Goal: Transaction & Acquisition: Subscribe to service/newsletter

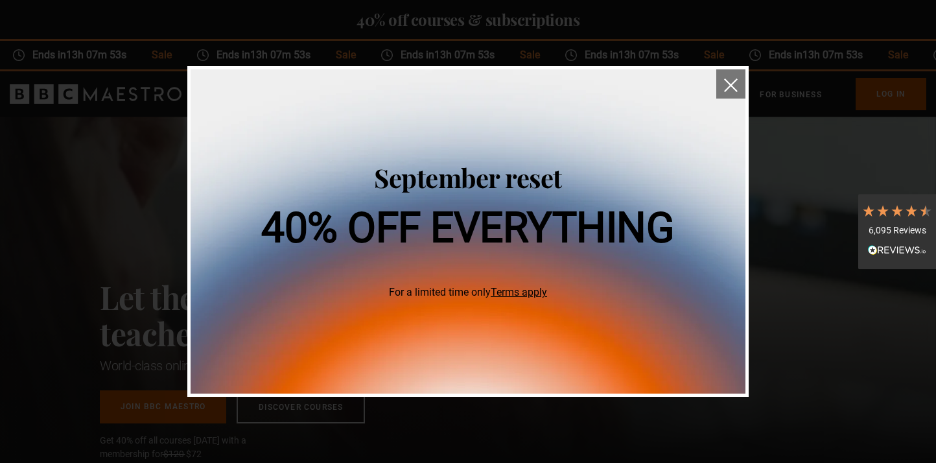
click at [729, 82] on img "close" at bounding box center [731, 85] width 14 height 14
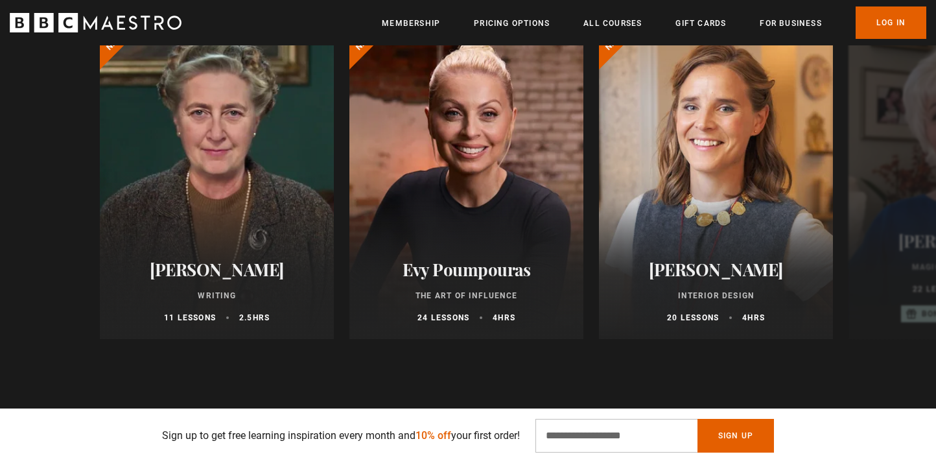
scroll to position [796, 0]
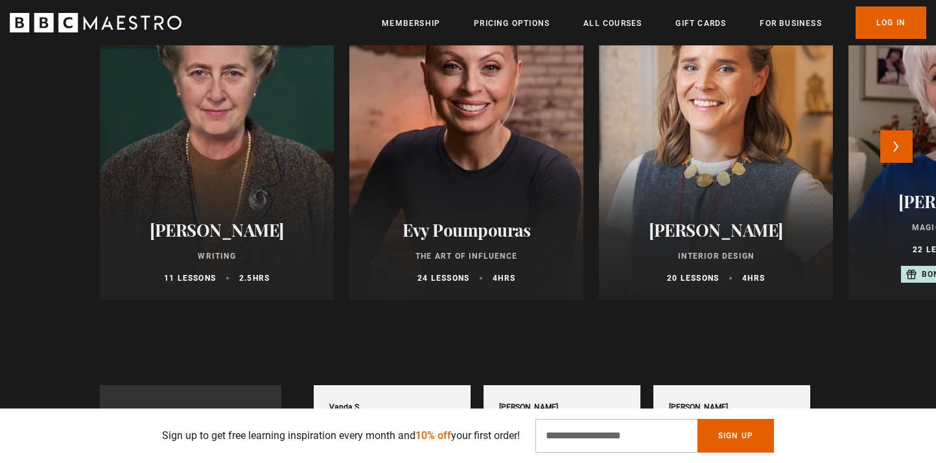
click at [494, 185] on div at bounding box center [466, 144] width 257 height 342
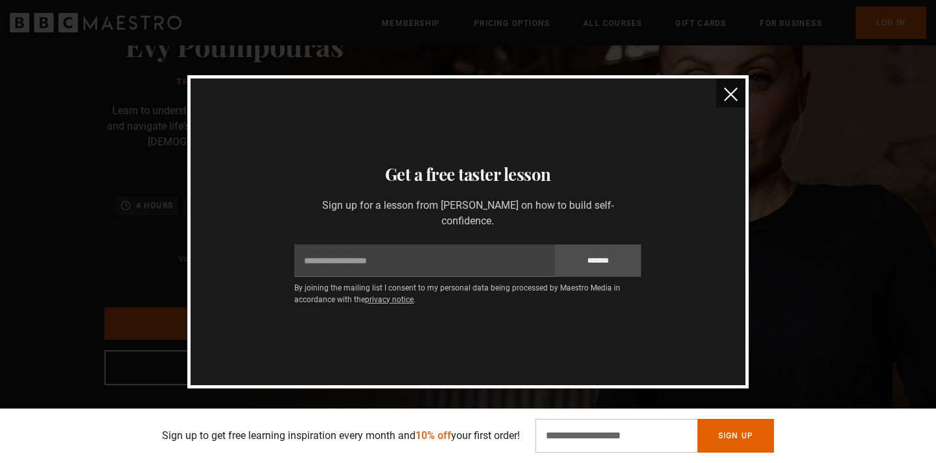
scroll to position [96, 0]
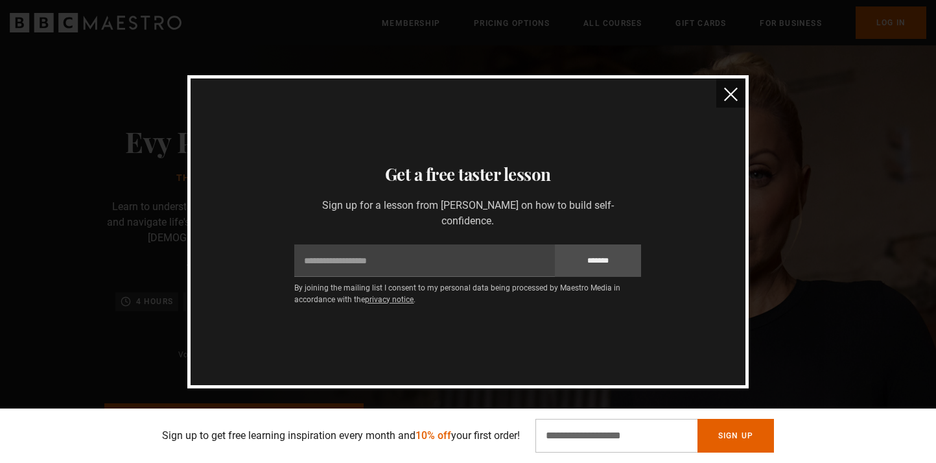
click at [734, 96] on img "close" at bounding box center [731, 95] width 14 height 14
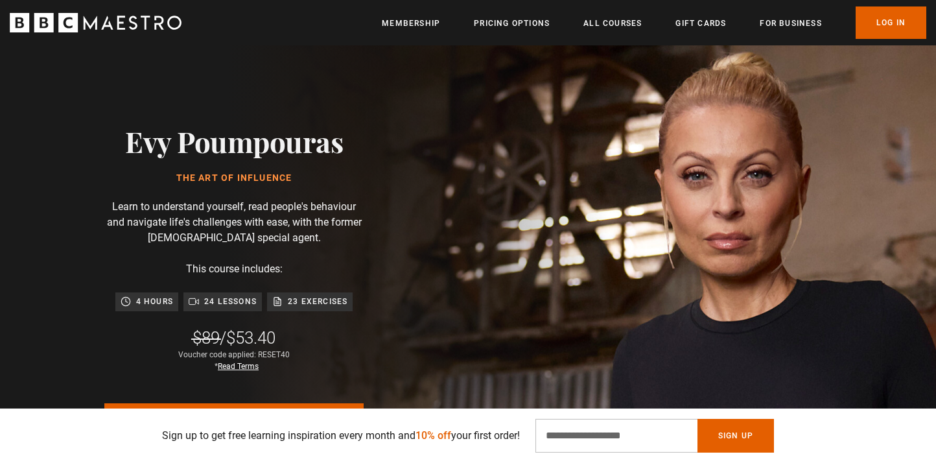
scroll to position [0, 170]
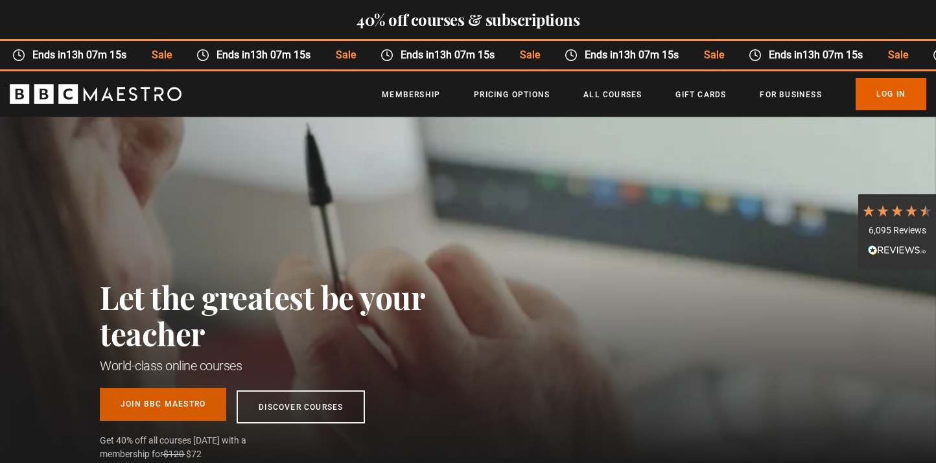
click at [174, 395] on link "Join BBC Maestro" at bounding box center [163, 404] width 126 height 33
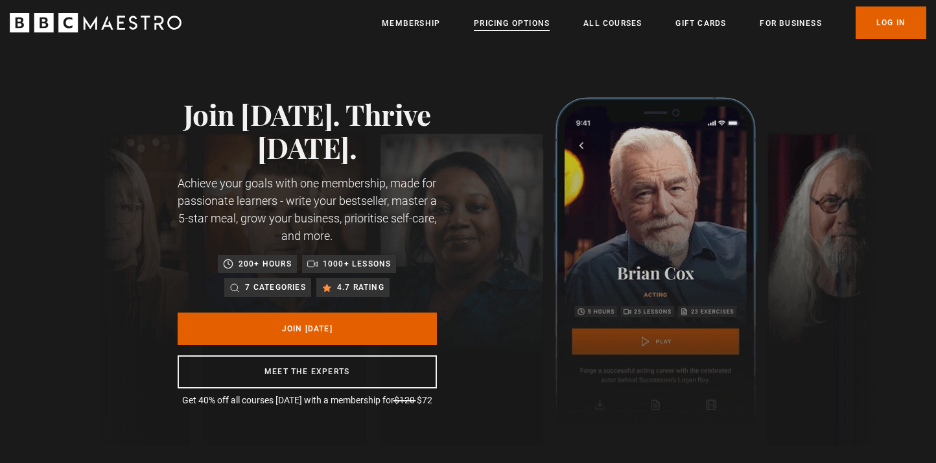
click at [511, 23] on link "Pricing Options" at bounding box center [512, 23] width 76 height 13
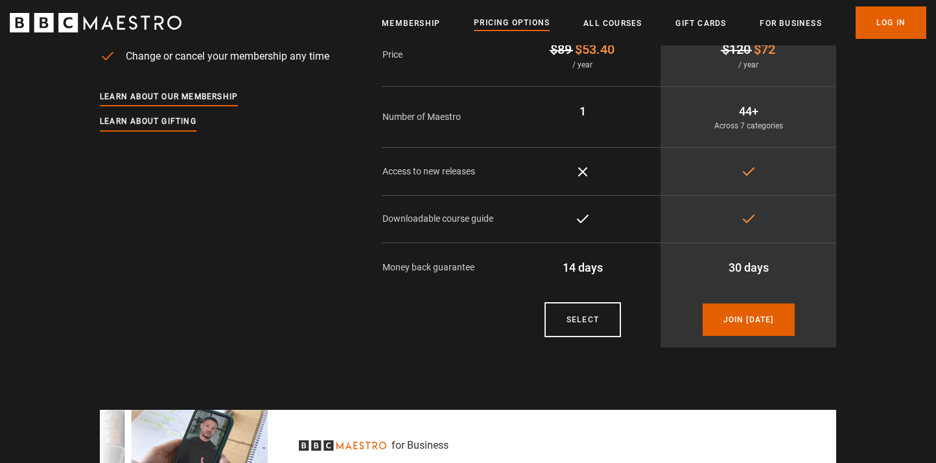
scroll to position [228, 0]
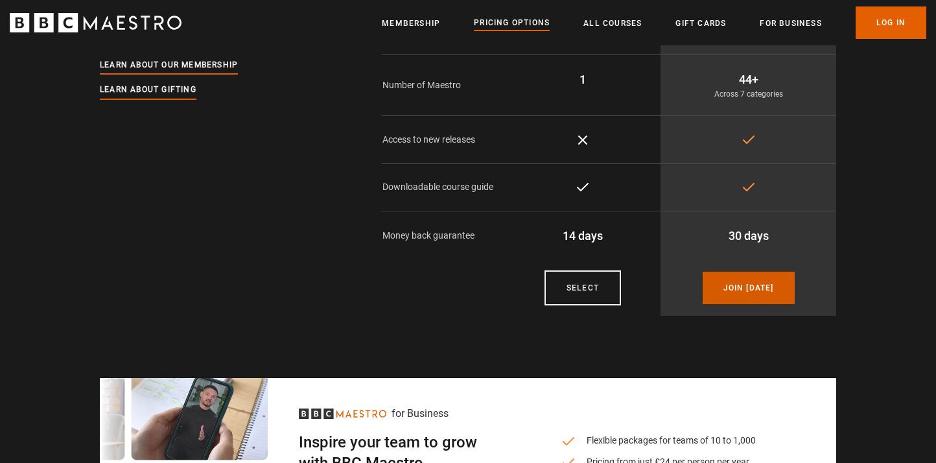
click at [739, 293] on link "Join [DATE]" at bounding box center [749, 288] width 92 height 32
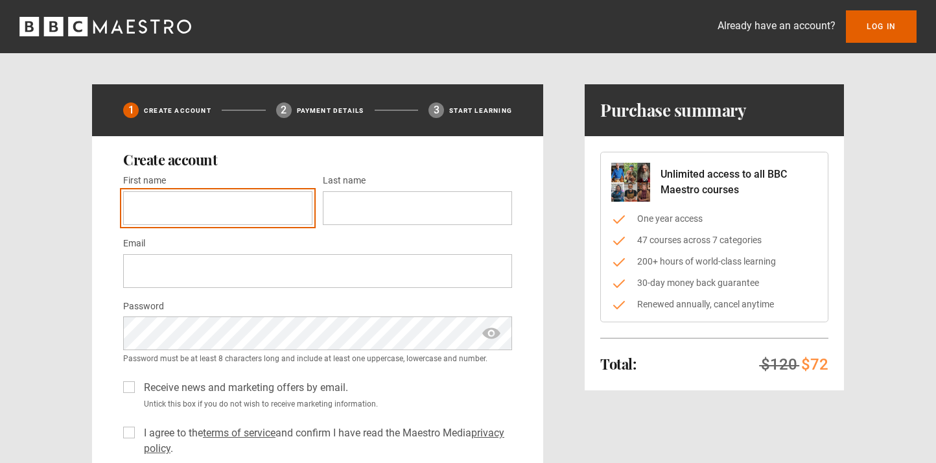
click at [189, 205] on input "First name *" at bounding box center [217, 208] width 189 height 34
type input "*****"
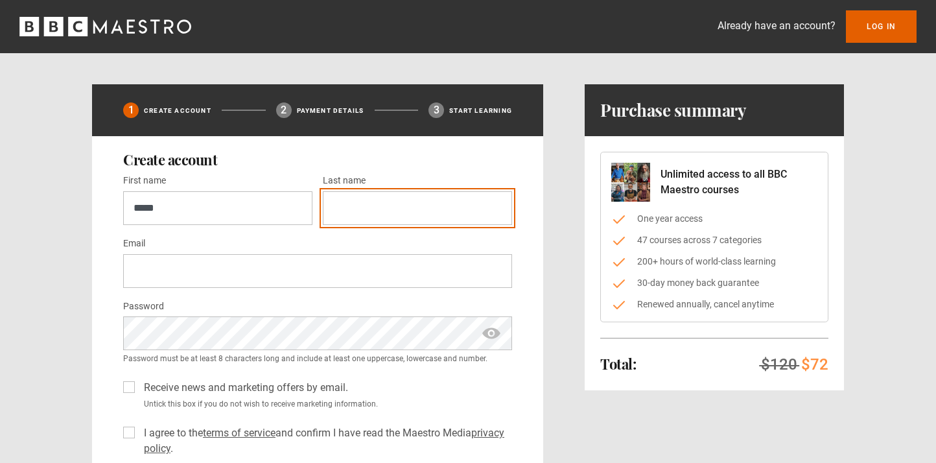
click at [370, 201] on input "Last name *" at bounding box center [417, 208] width 189 height 34
type input "******"
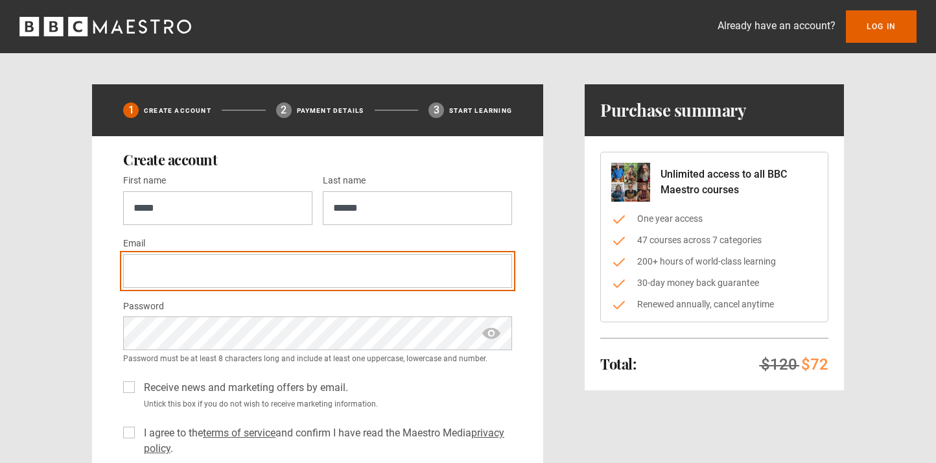
click at [286, 261] on input "Email *" at bounding box center [317, 271] width 389 height 34
type input "**********"
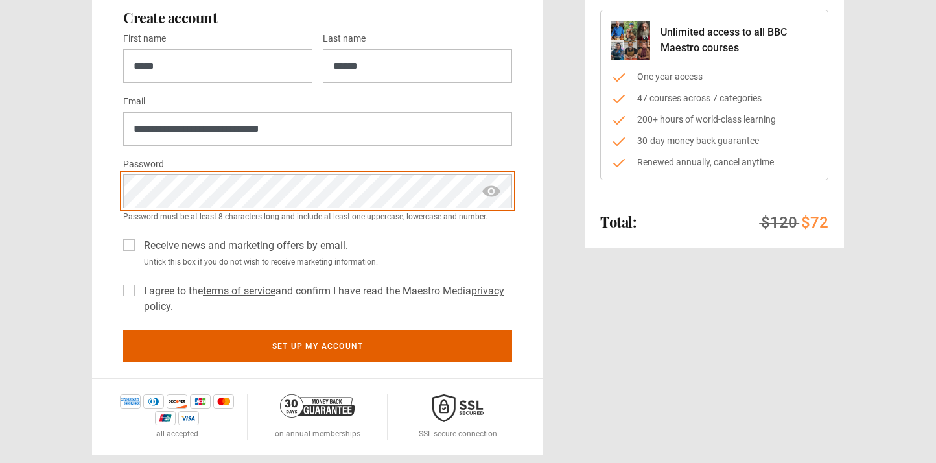
scroll to position [155, 0]
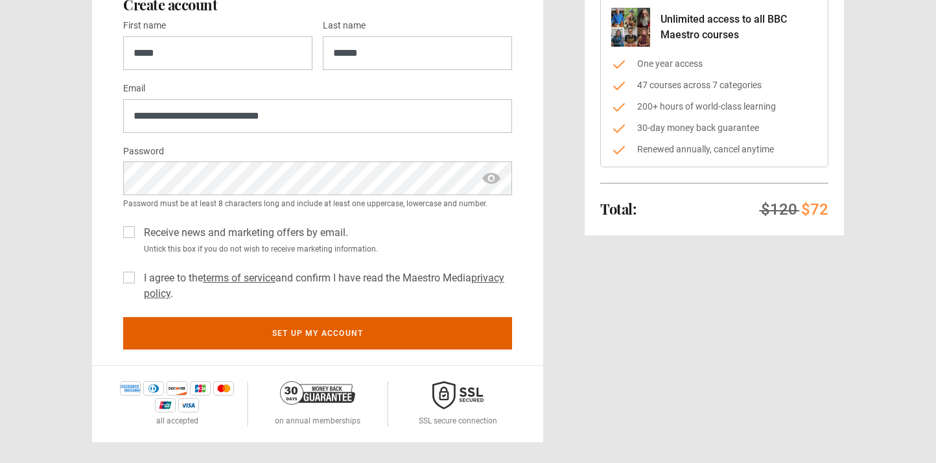
click at [123, 229] on div "**********" at bounding box center [317, 173] width 451 height 384
click at [139, 237] on label "Receive news and marketing offers by email." at bounding box center [243, 233] width 209 height 16
click at [139, 278] on label "I agree to the terms of service and confirm I have read the Maestro Media priva…" at bounding box center [325, 285] width 373 height 31
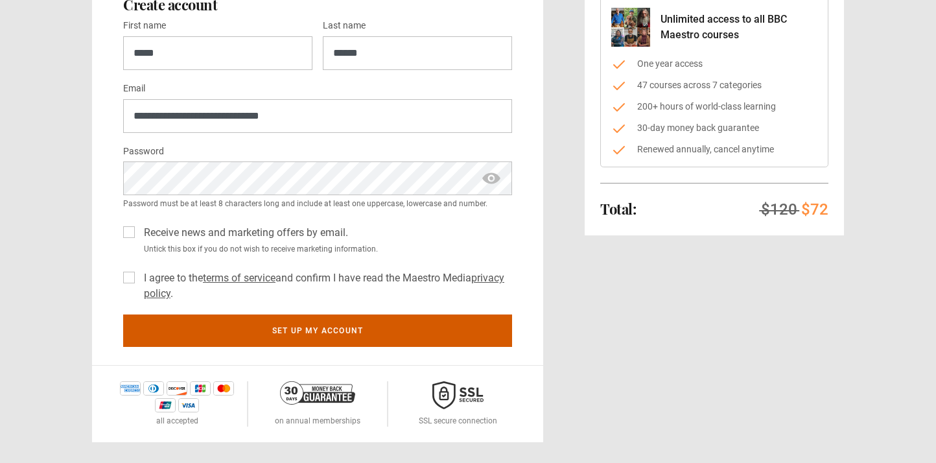
click at [217, 334] on button "Set up my account" at bounding box center [317, 330] width 389 height 32
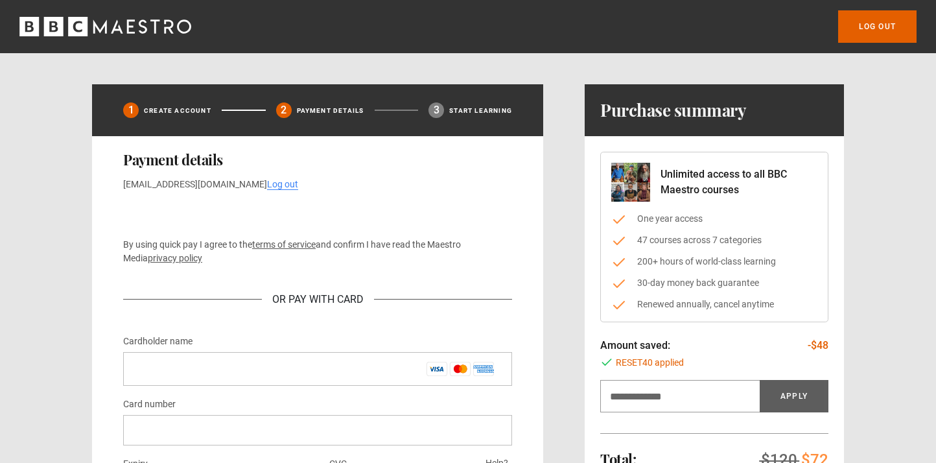
click at [191, 233] on div "By using quick pay I agree to the terms of service and confirm I have read the …" at bounding box center [317, 262] width 389 height 121
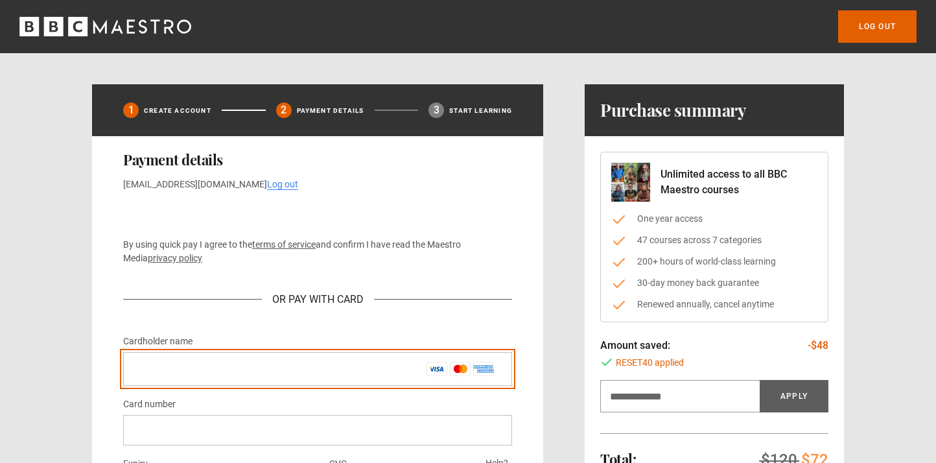
click at [202, 372] on input "Cardholder name *" at bounding box center [317, 369] width 389 height 34
type input "**********"
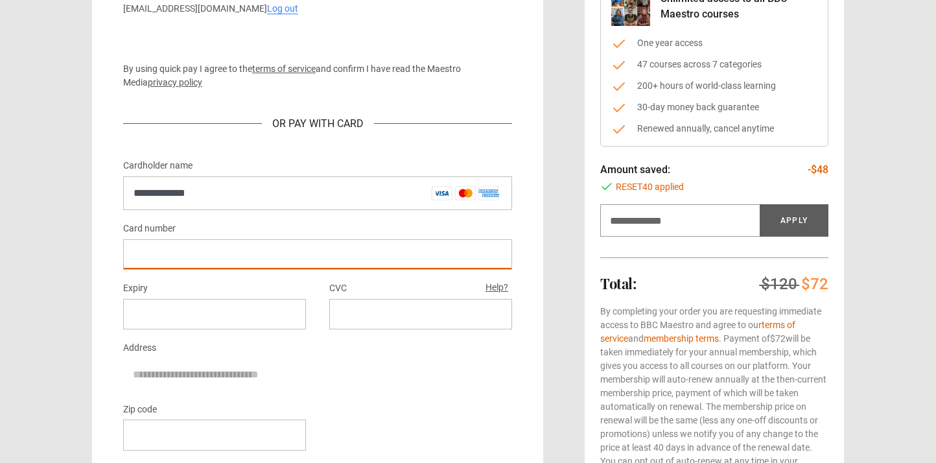
scroll to position [182, 0]
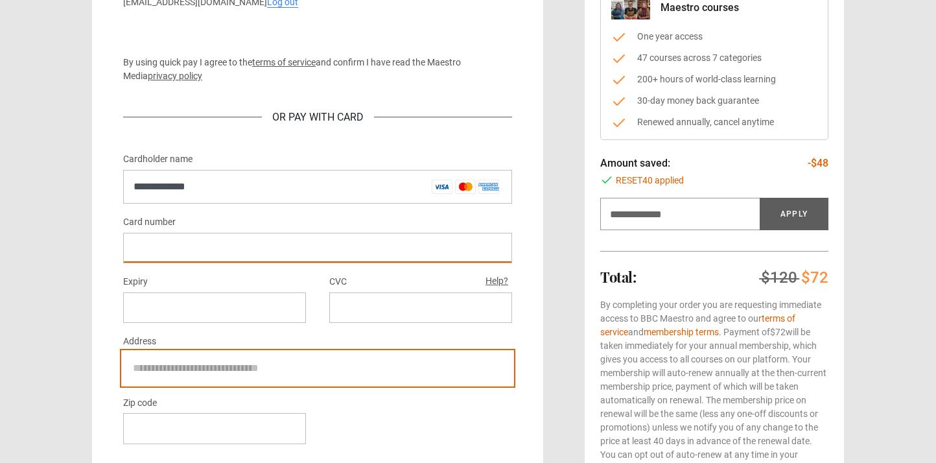
click at [397, 370] on input "Address" at bounding box center [317, 368] width 389 height 32
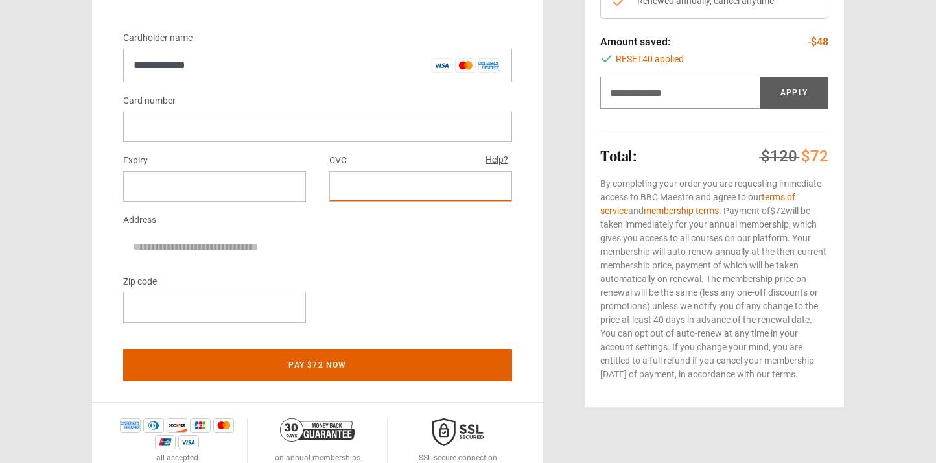
scroll to position [333, 0]
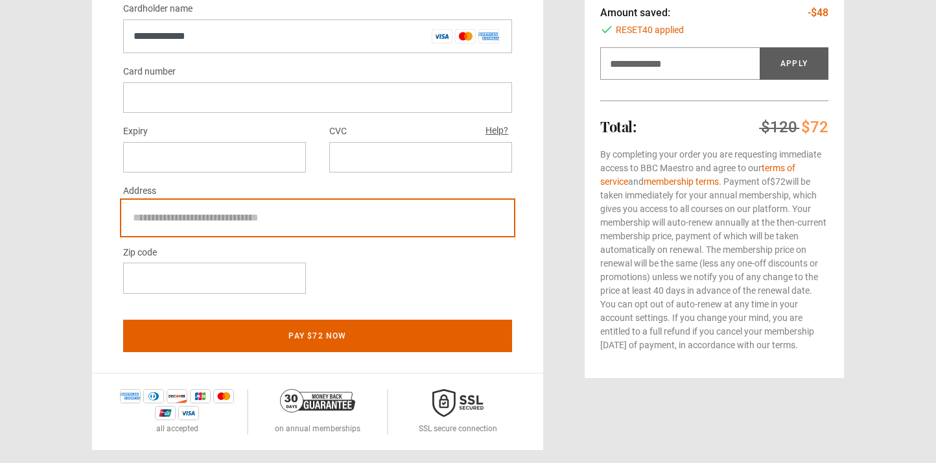
click at [253, 221] on input "Address" at bounding box center [317, 218] width 389 height 32
type input "**********"
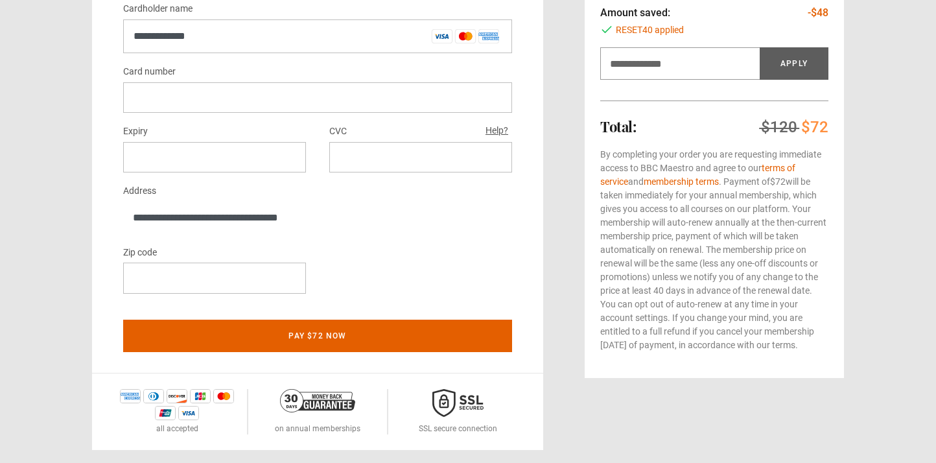
click at [249, 267] on div at bounding box center [214, 278] width 183 height 30
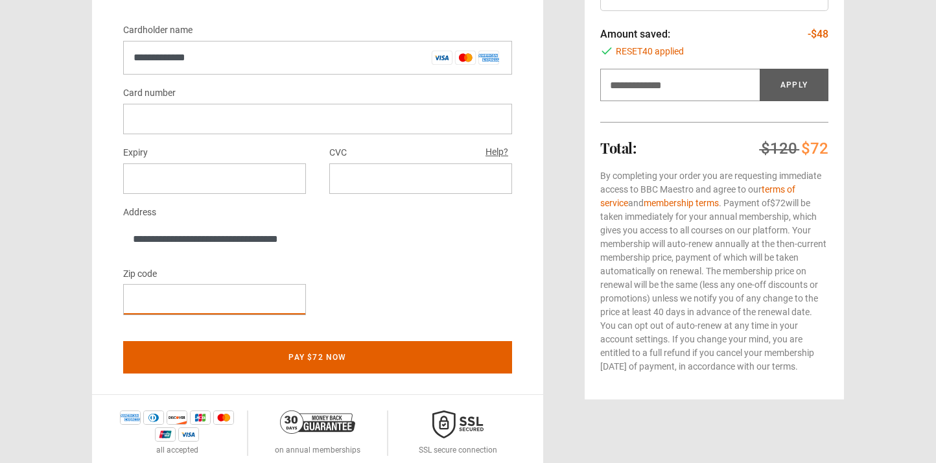
scroll to position [314, 0]
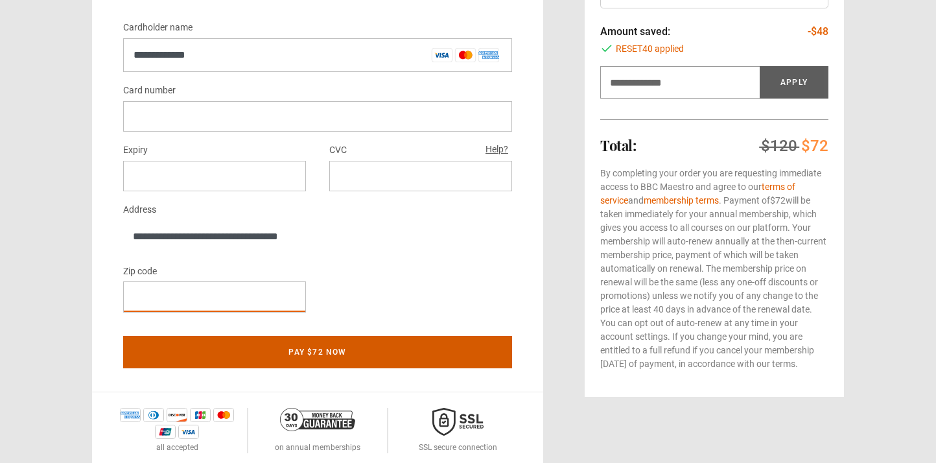
click at [350, 346] on button "Pay $72 now" at bounding box center [317, 352] width 389 height 32
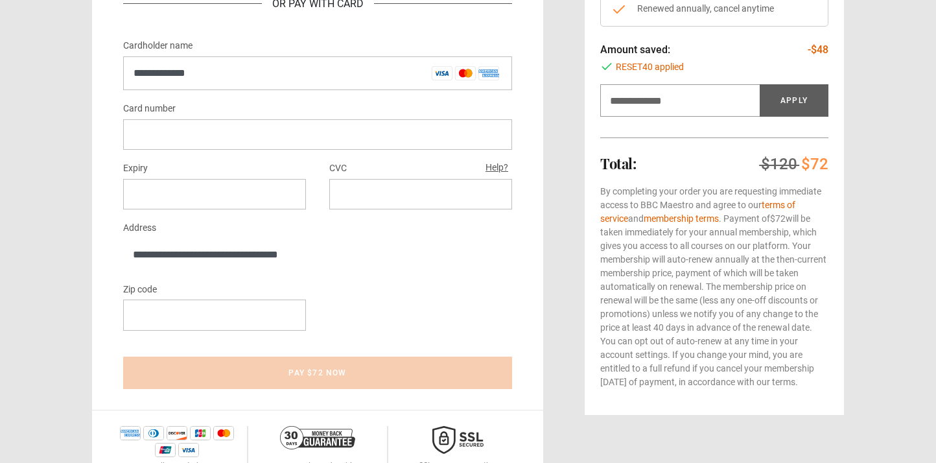
scroll to position [338, 0]
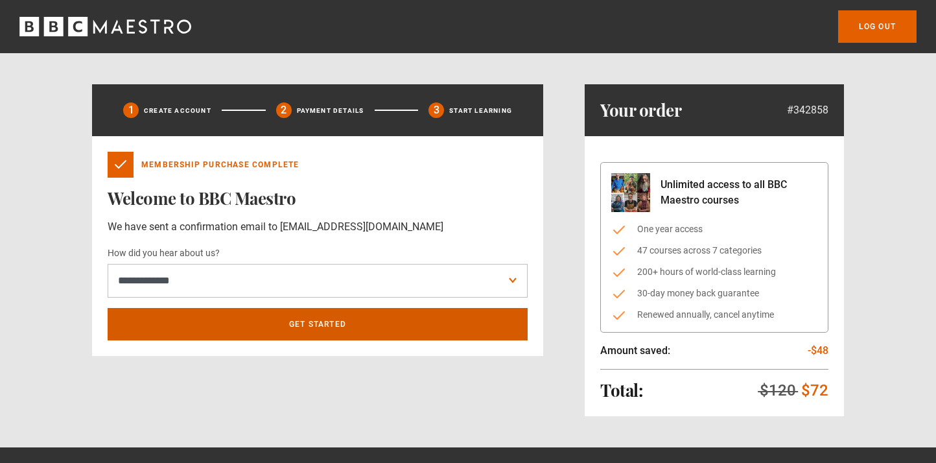
click at [327, 328] on link "Get Started" at bounding box center [318, 324] width 420 height 32
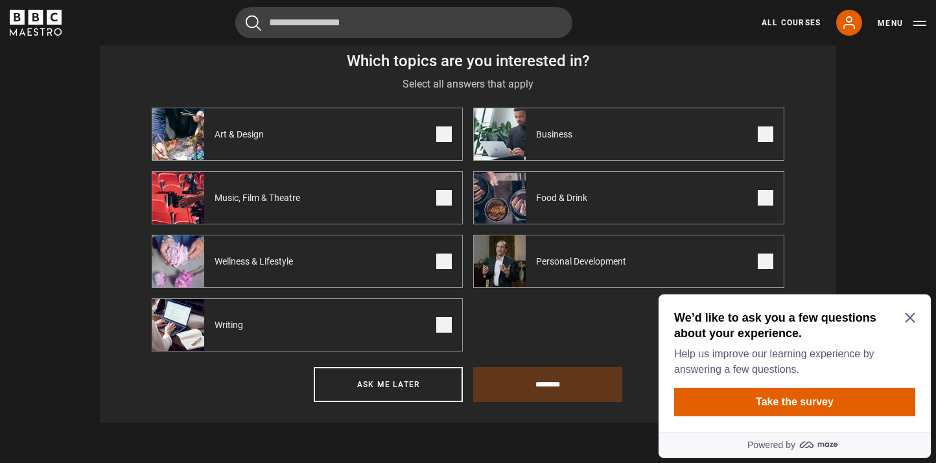
scroll to position [554, 0]
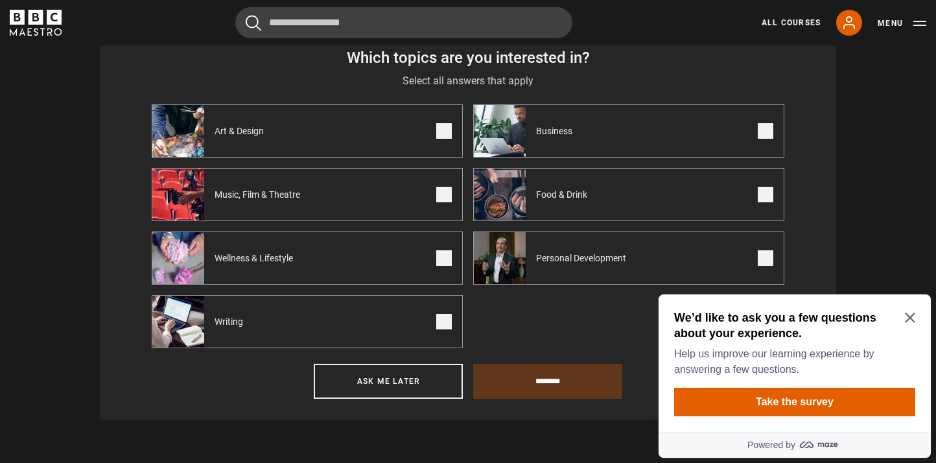
click at [446, 257] on span at bounding box center [444, 258] width 16 height 16
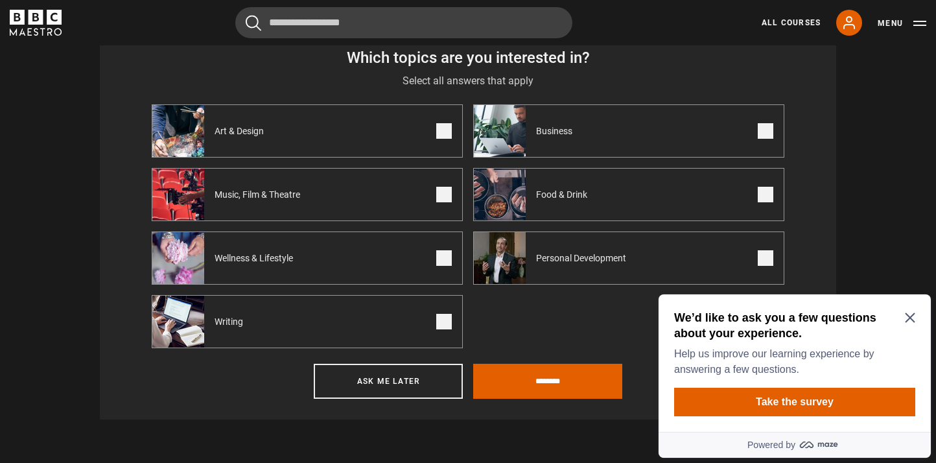
click at [761, 196] on span at bounding box center [766, 195] width 16 height 16
click at [764, 139] on label "Business" at bounding box center [628, 130] width 311 height 53
click at [764, 263] on span at bounding box center [766, 258] width 16 height 16
click at [445, 325] on span at bounding box center [444, 322] width 16 height 16
click at [525, 379] on input "********" at bounding box center [547, 381] width 149 height 35
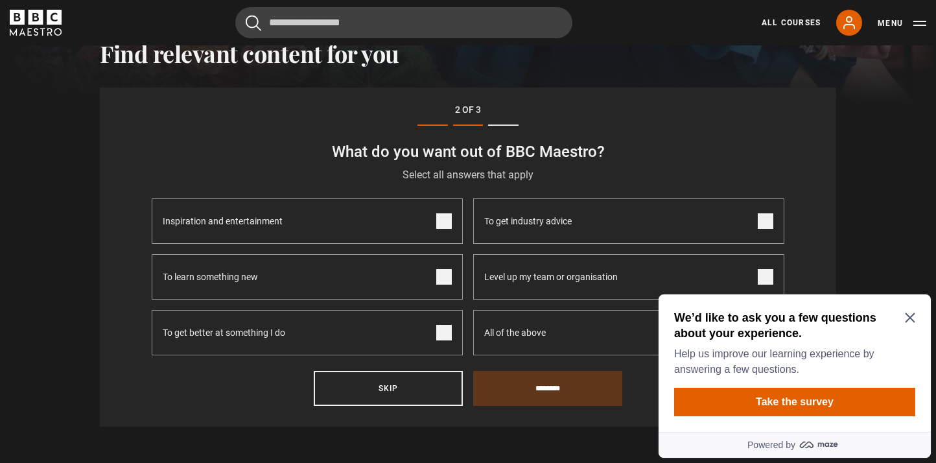
scroll to position [450, 0]
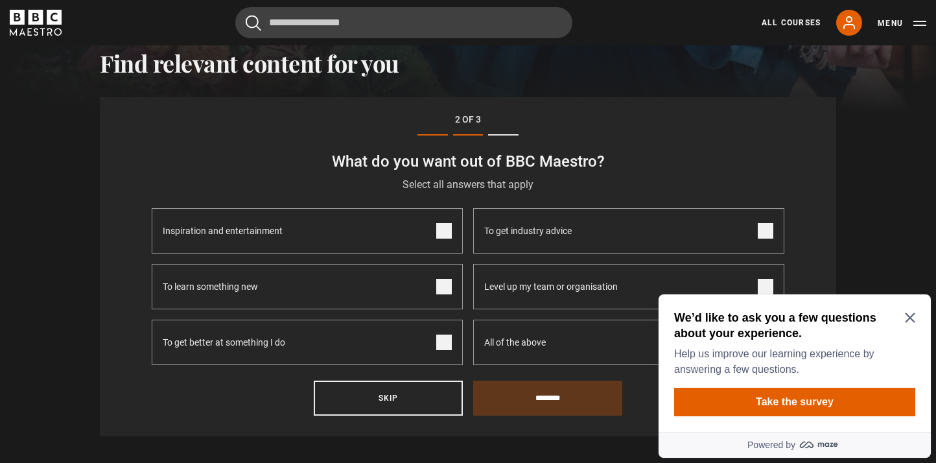
click at [440, 227] on span at bounding box center [444, 231] width 16 height 16
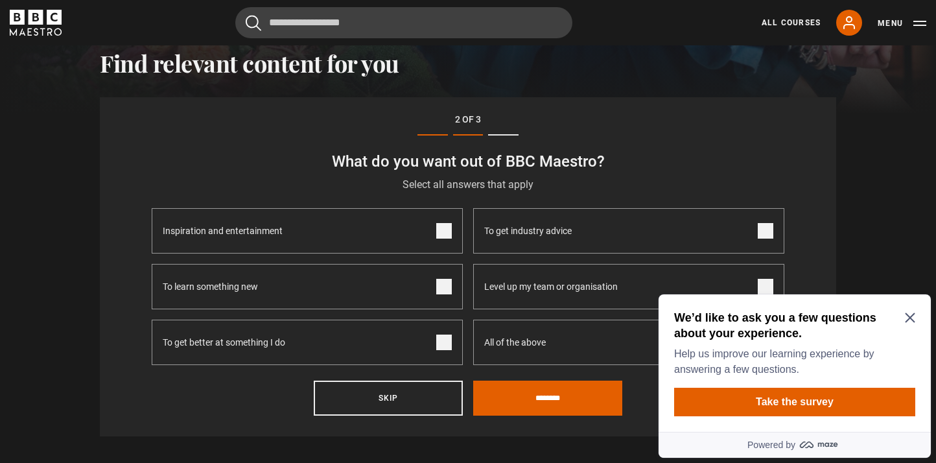
click at [445, 285] on span at bounding box center [444, 287] width 16 height 16
click at [443, 336] on span at bounding box center [444, 343] width 16 height 16
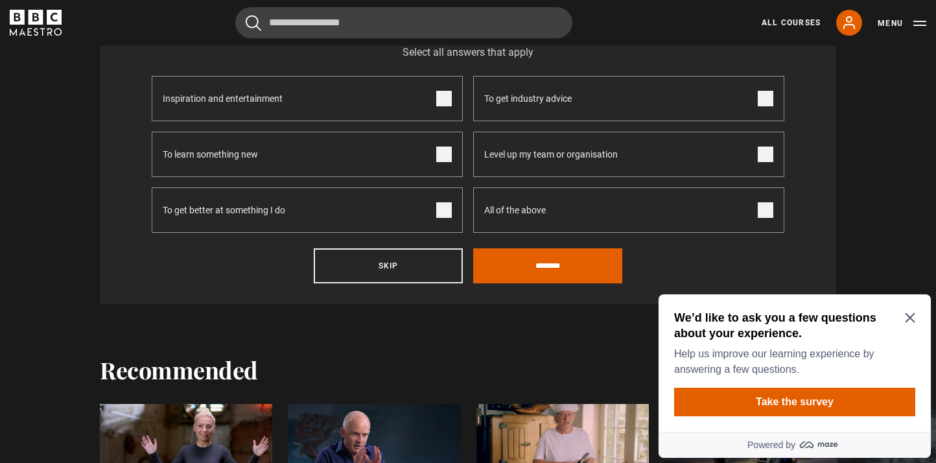
scroll to position [587, 0]
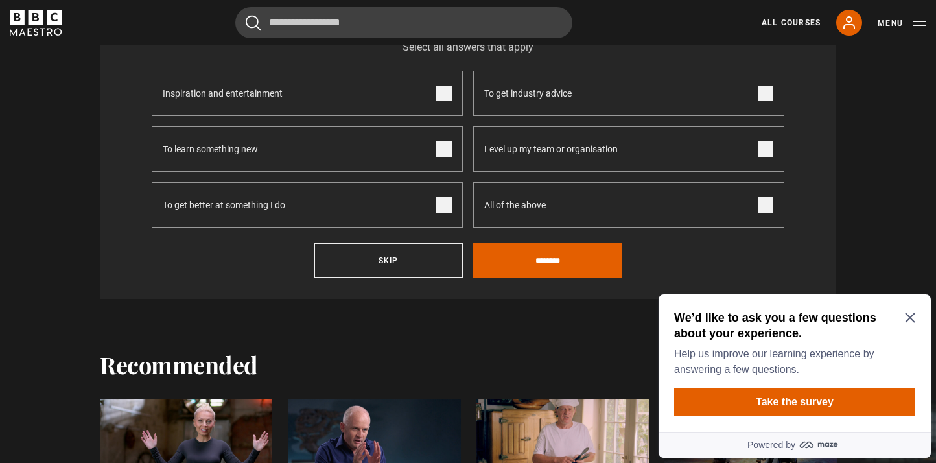
click at [765, 95] on span at bounding box center [766, 94] width 16 height 16
click at [767, 143] on span at bounding box center [766, 149] width 16 height 16
click at [582, 260] on input "********" at bounding box center [547, 260] width 149 height 35
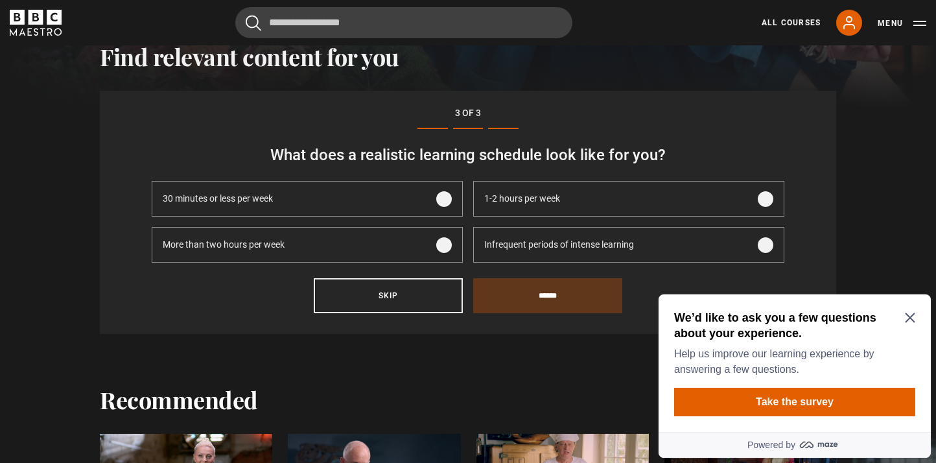
scroll to position [457, 0]
click at [771, 197] on span at bounding box center [766, 199] width 16 height 16
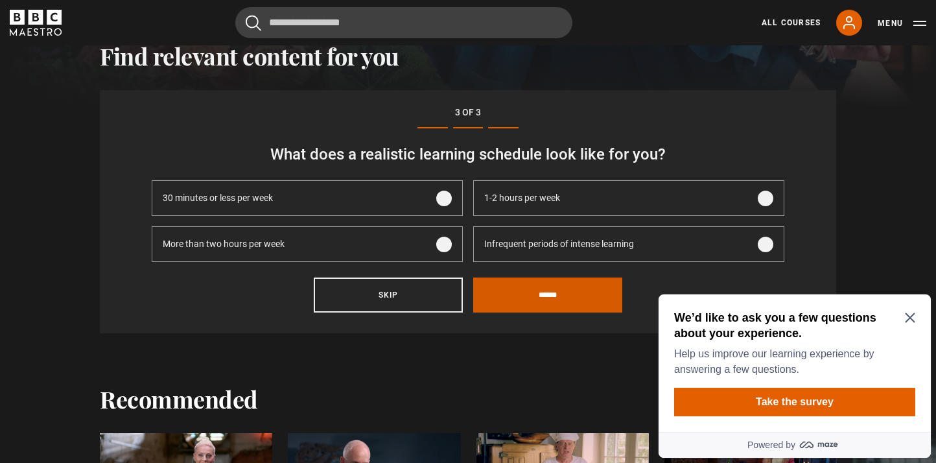
click at [530, 302] on input "******" at bounding box center [547, 294] width 149 height 35
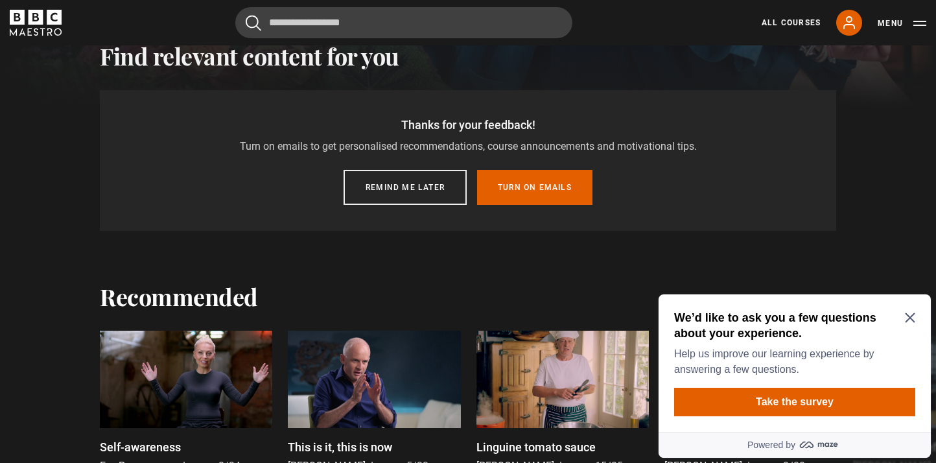
scroll to position [402, 0]
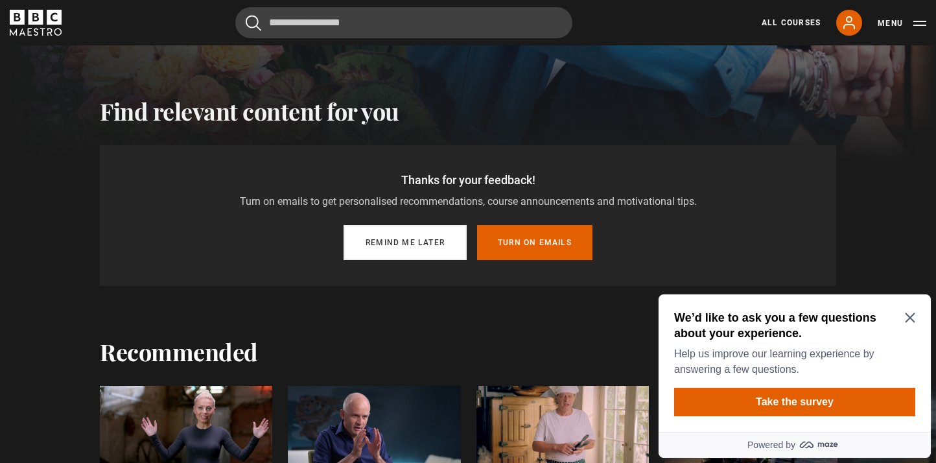
click at [404, 237] on button "Remind me later" at bounding box center [405, 242] width 123 height 35
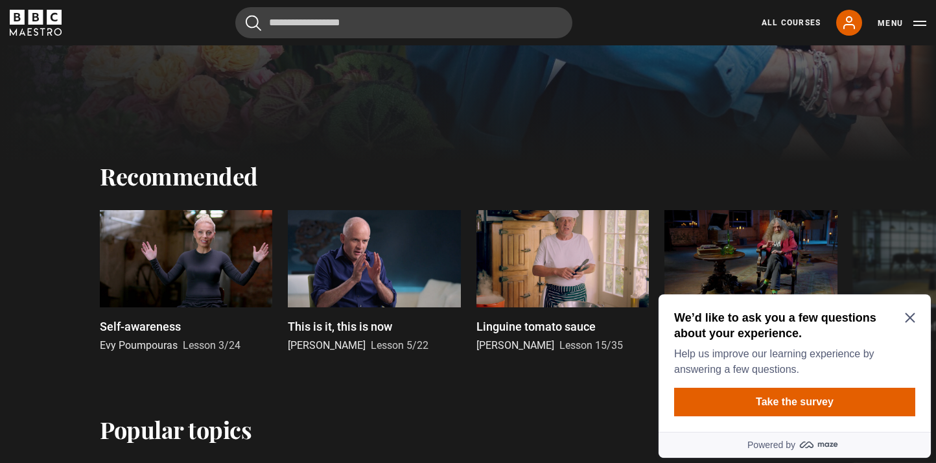
click at [911, 320] on icon "Close Maze Prompt" at bounding box center [910, 317] width 10 height 10
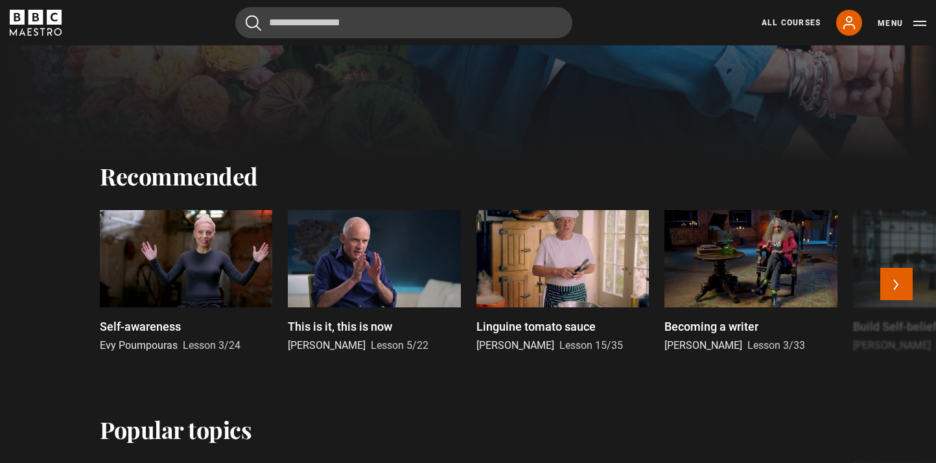
click at [155, 257] on div at bounding box center [186, 258] width 172 height 97
click at [155, 343] on span "Evy Poumpouras" at bounding box center [139, 345] width 78 height 12
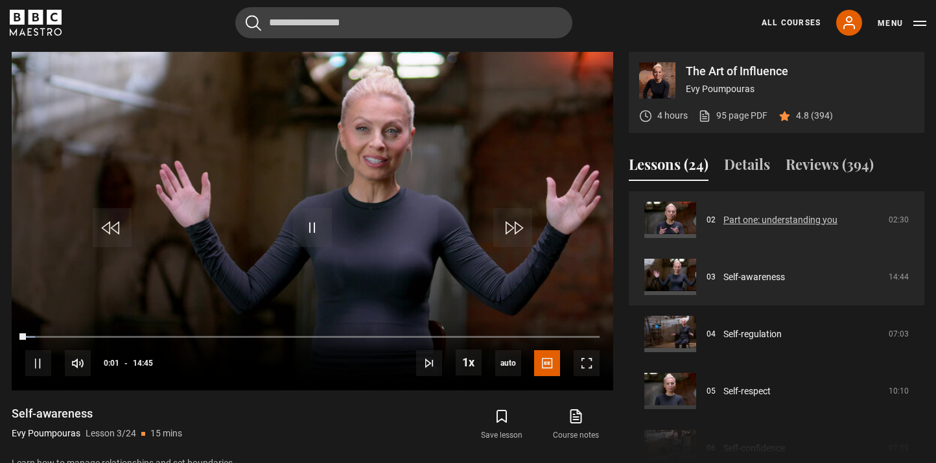
scroll to position [16, 0]
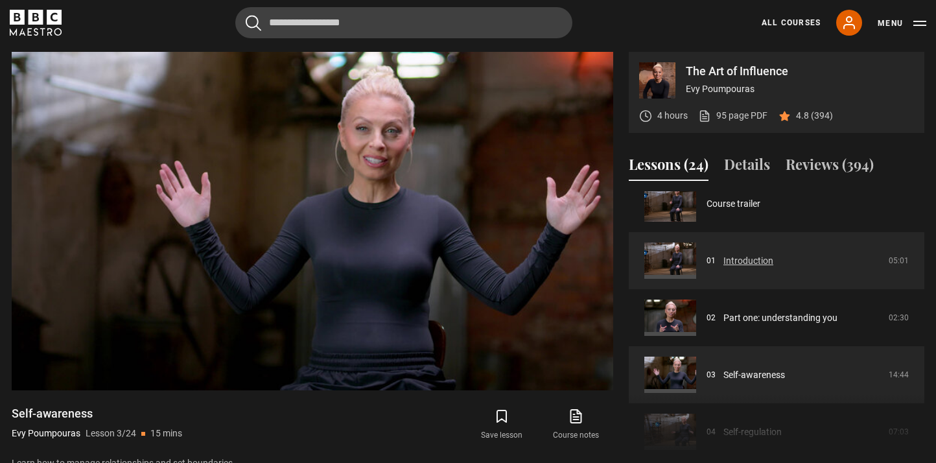
click at [754, 259] on link "Introduction" at bounding box center [749, 261] width 50 height 14
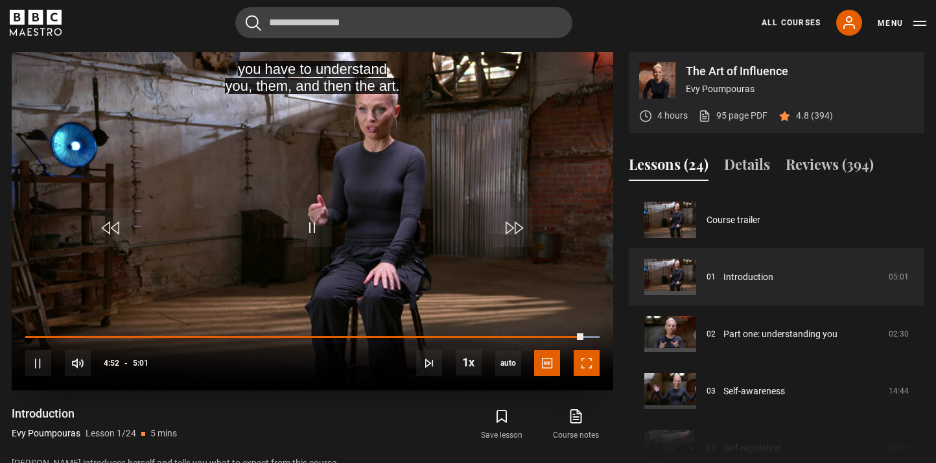
click at [589, 356] on span "Video Player" at bounding box center [587, 363] width 26 height 26
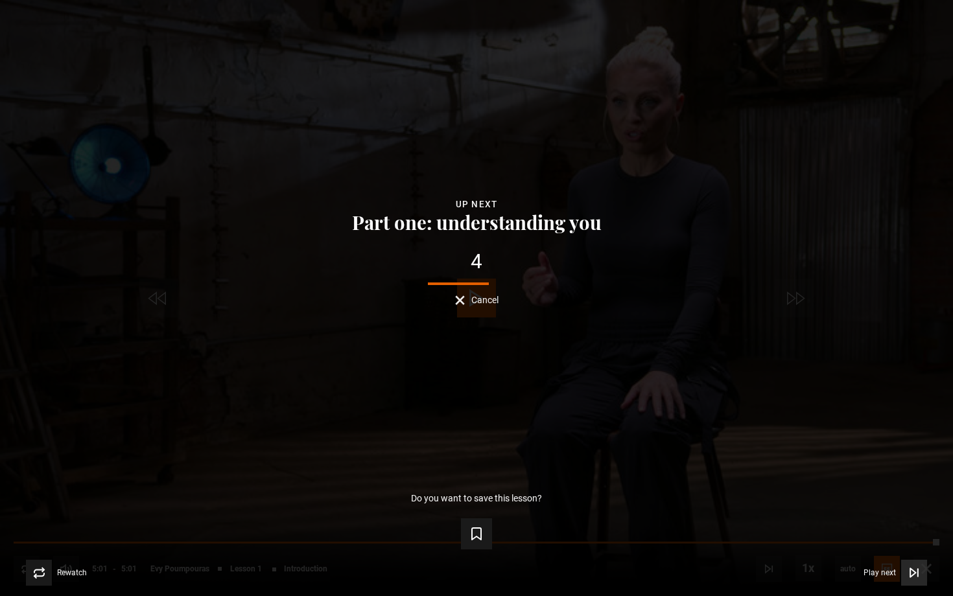
click at [918, 462] on icon "Video Player" at bounding box center [918, 573] width 0 height 8
click at [911, 462] on icon "Video Player" at bounding box center [912, 573] width 5 height 8
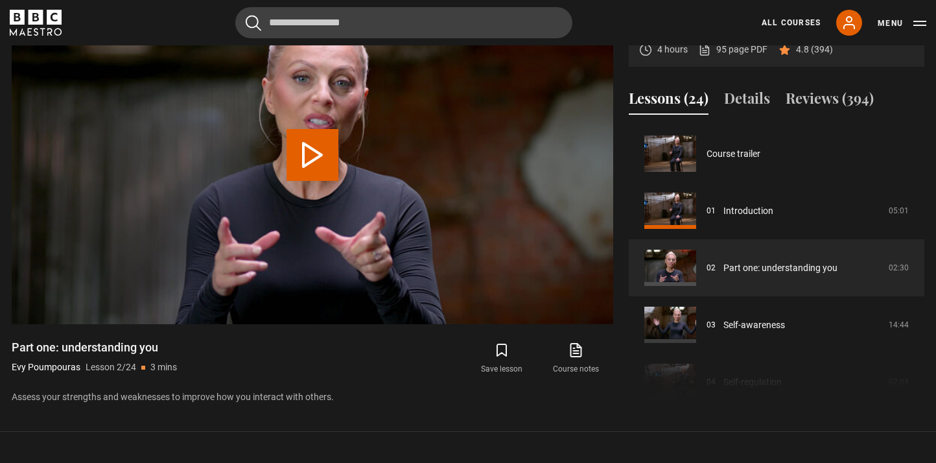
scroll to position [57, 0]
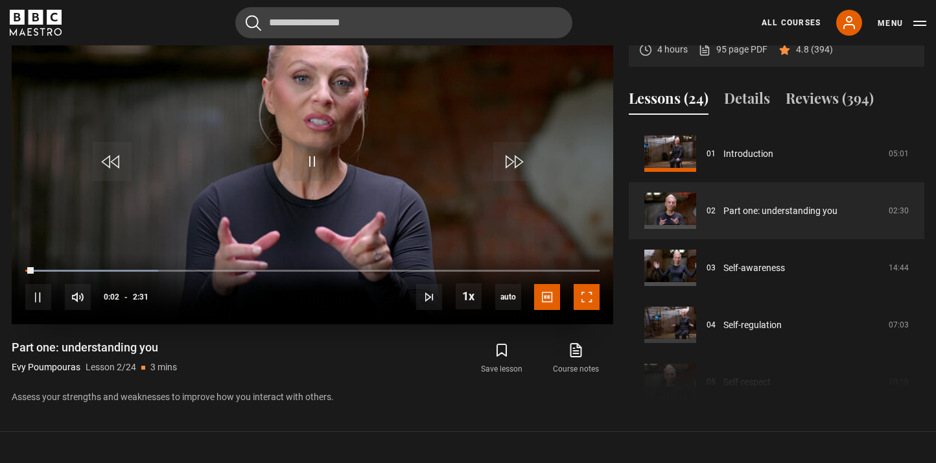
click at [590, 301] on span "Video Player" at bounding box center [587, 297] width 26 height 26
click at [591, 296] on span "Video Player" at bounding box center [587, 297] width 26 height 26
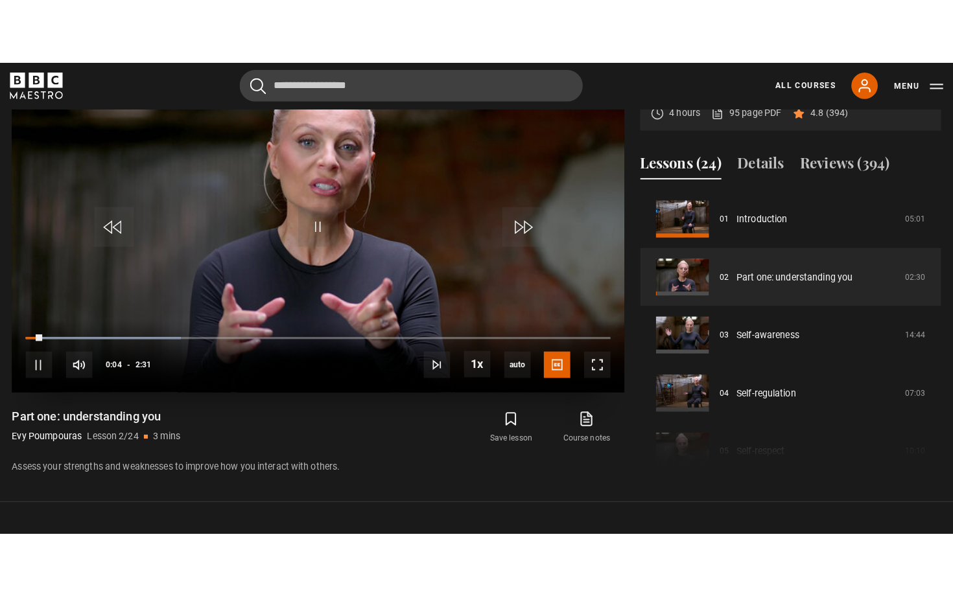
scroll to position [589, 0]
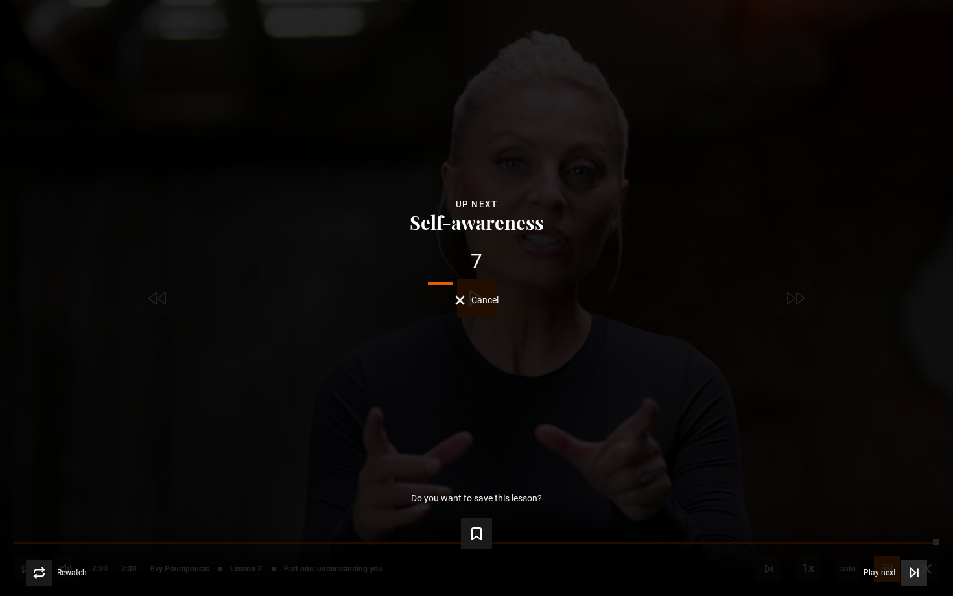
click at [918, 462] on icon "Video Player" at bounding box center [918, 573] width 0 height 8
click at [908, 462] on icon "Video Player" at bounding box center [914, 573] width 13 height 13
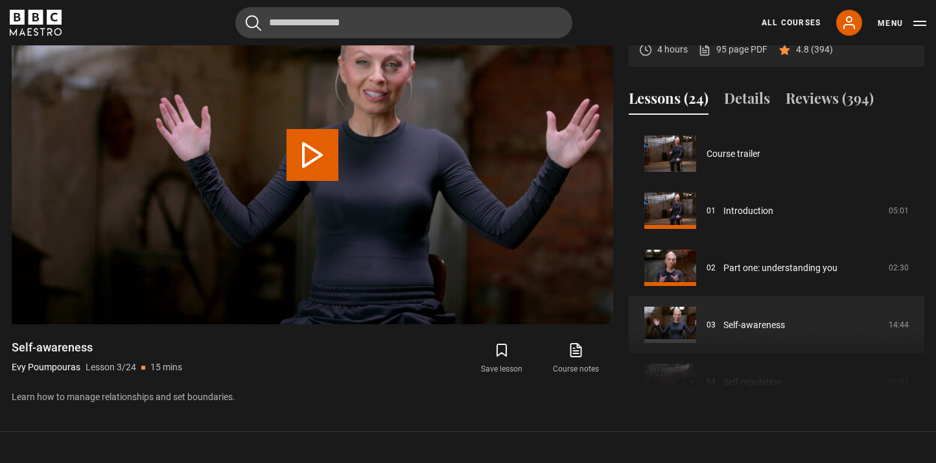
scroll to position [114, 0]
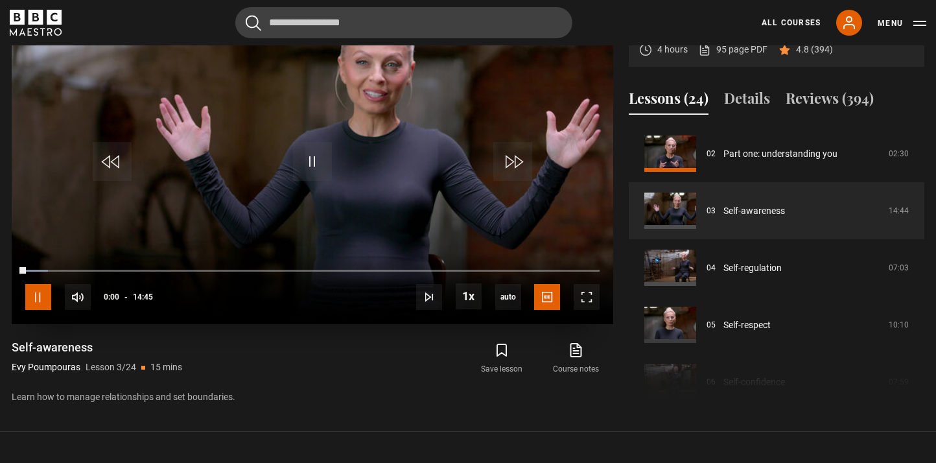
click at [36, 290] on span "Video Player" at bounding box center [38, 297] width 26 height 26
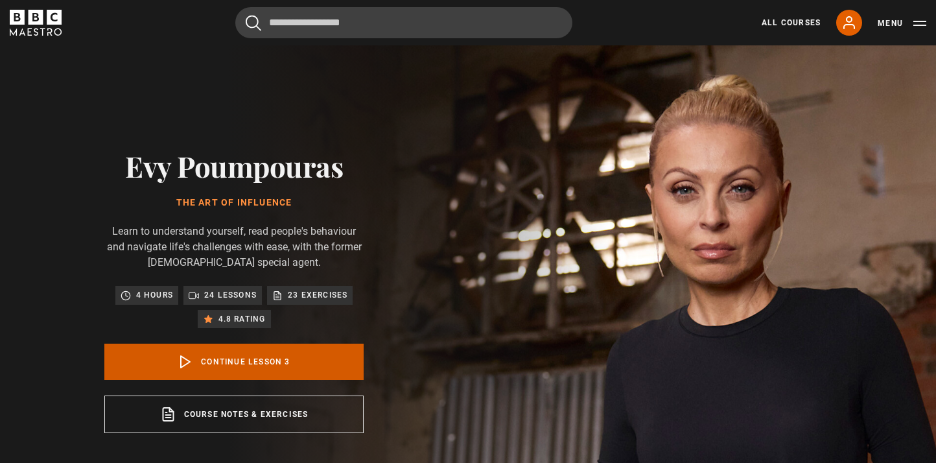
click at [193, 366] on icon at bounding box center [186, 362] width 16 height 16
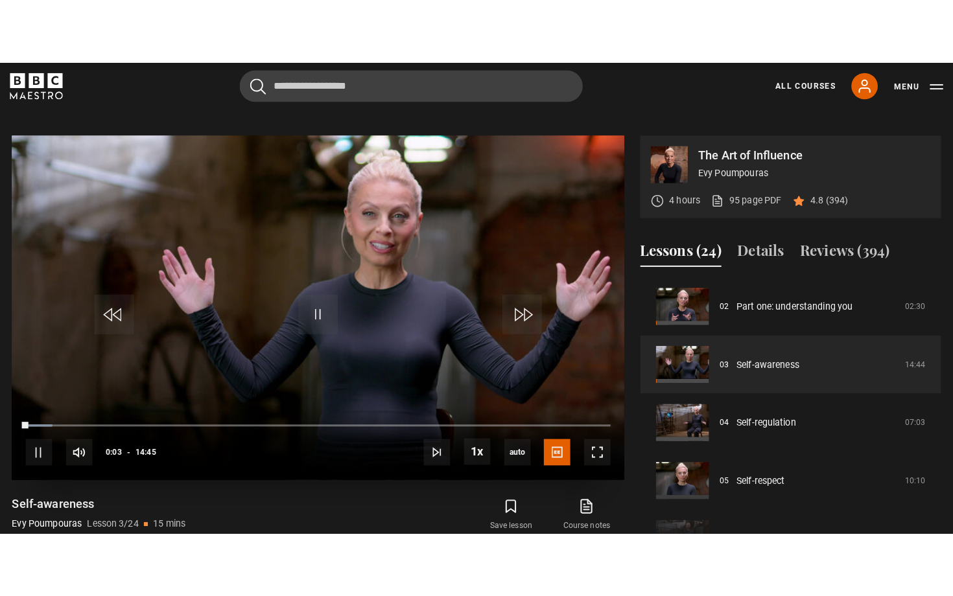
scroll to position [521, 0]
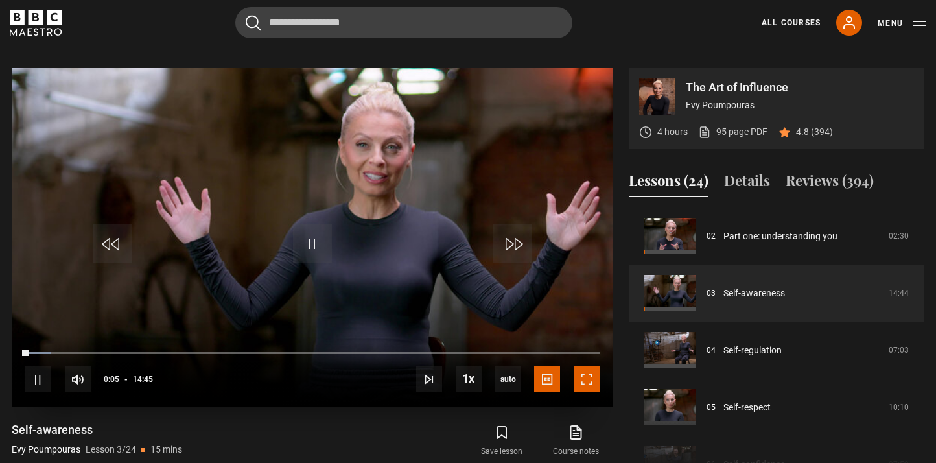
click at [585, 377] on span "Video Player" at bounding box center [587, 379] width 26 height 26
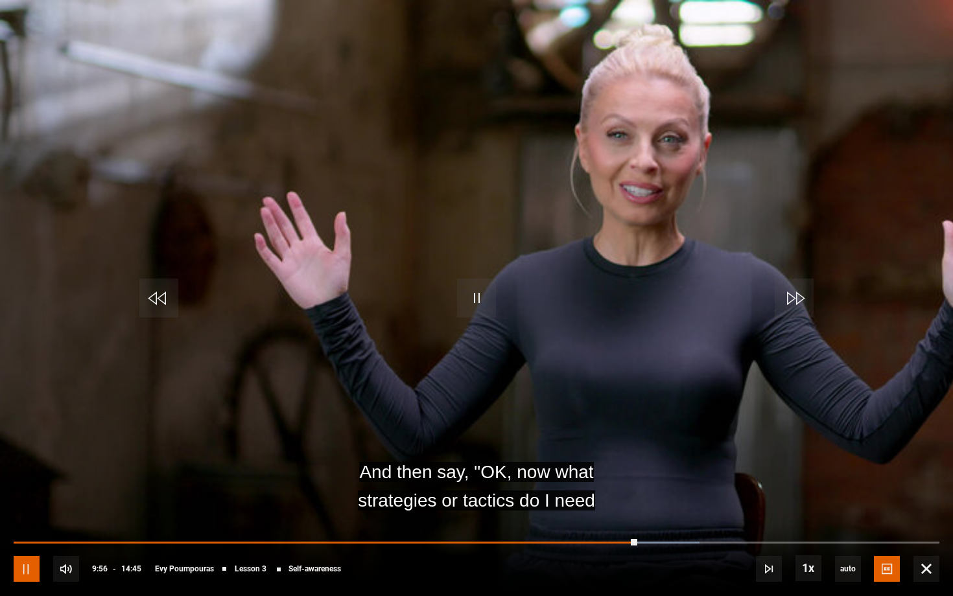
click at [15, 462] on span "Video Player" at bounding box center [27, 569] width 26 height 26
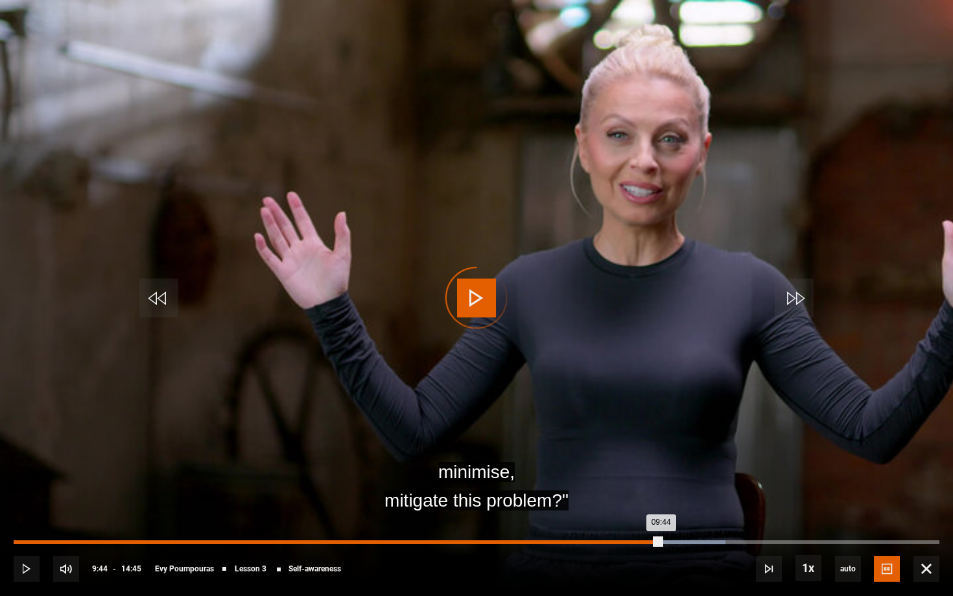
click at [625, 462] on div "09:44" at bounding box center [626, 543] width 2 height 4
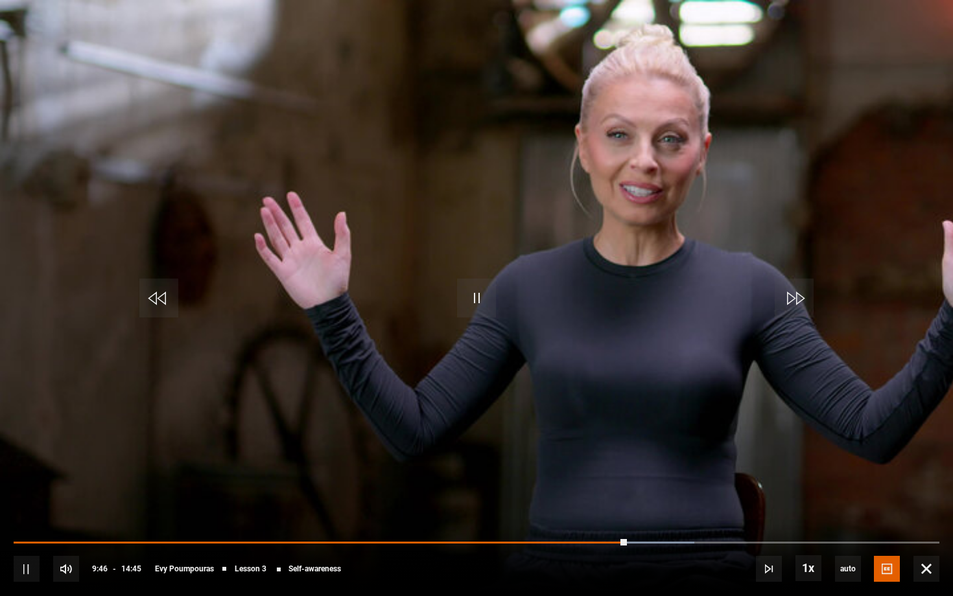
click at [609, 462] on div "10s Skip Back 10 seconds Pause 10s Skip Forward 10 seconds Loaded : 73.49% 09:3…" at bounding box center [476, 561] width 953 height 72
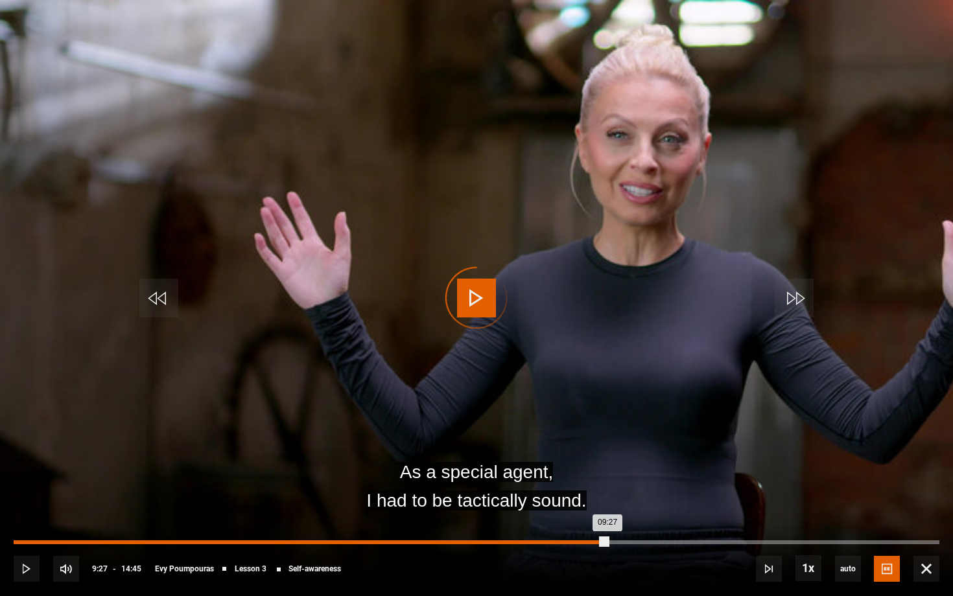
click at [607, 462] on div "Loaded : 0.00% 09:27 09:27" at bounding box center [477, 543] width 926 height 4
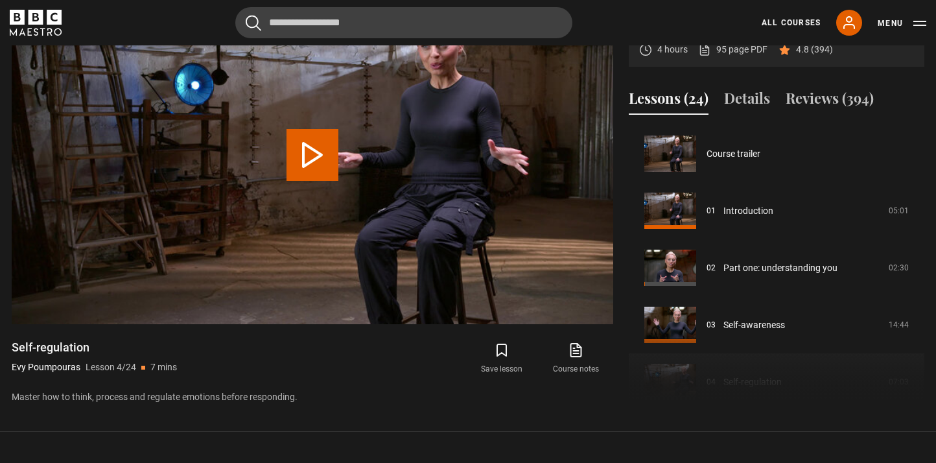
scroll to position [171, 0]
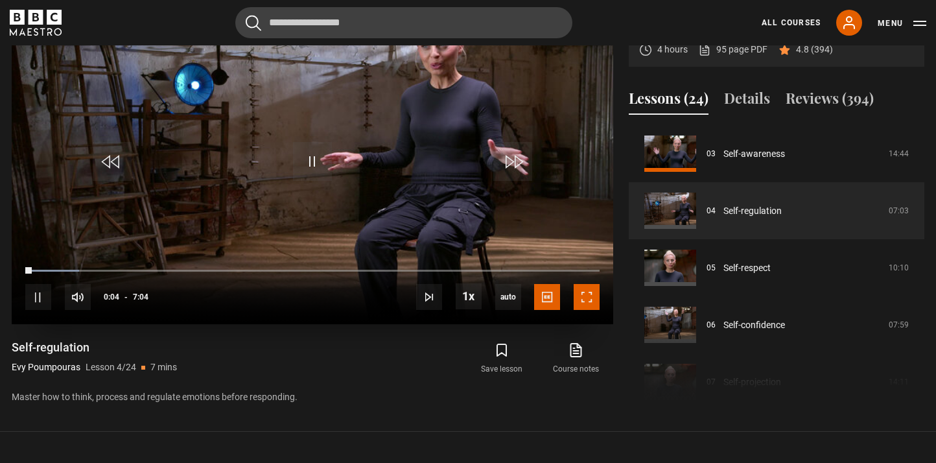
click at [589, 297] on span "Video Player" at bounding box center [587, 297] width 26 height 26
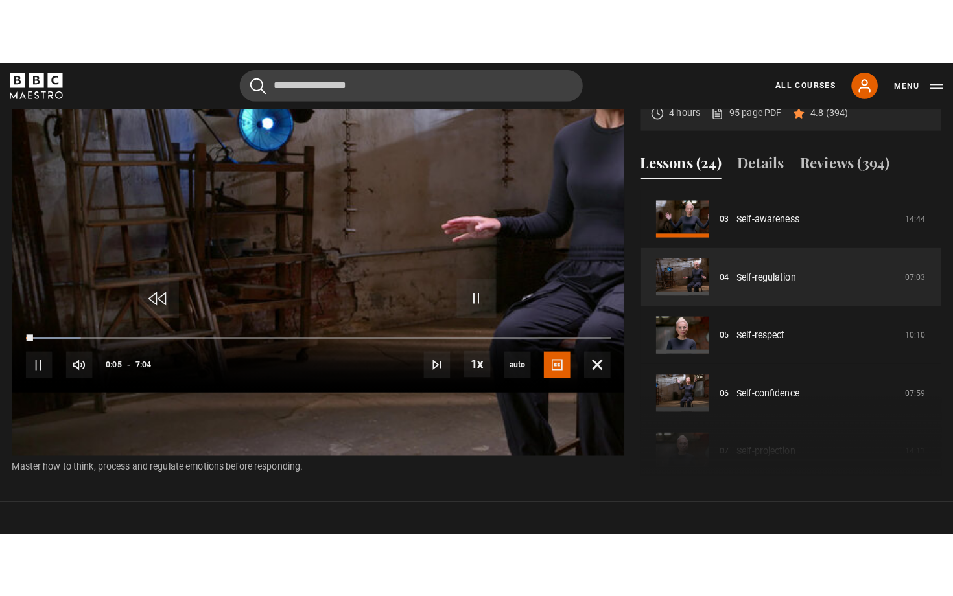
scroll to position [589, 0]
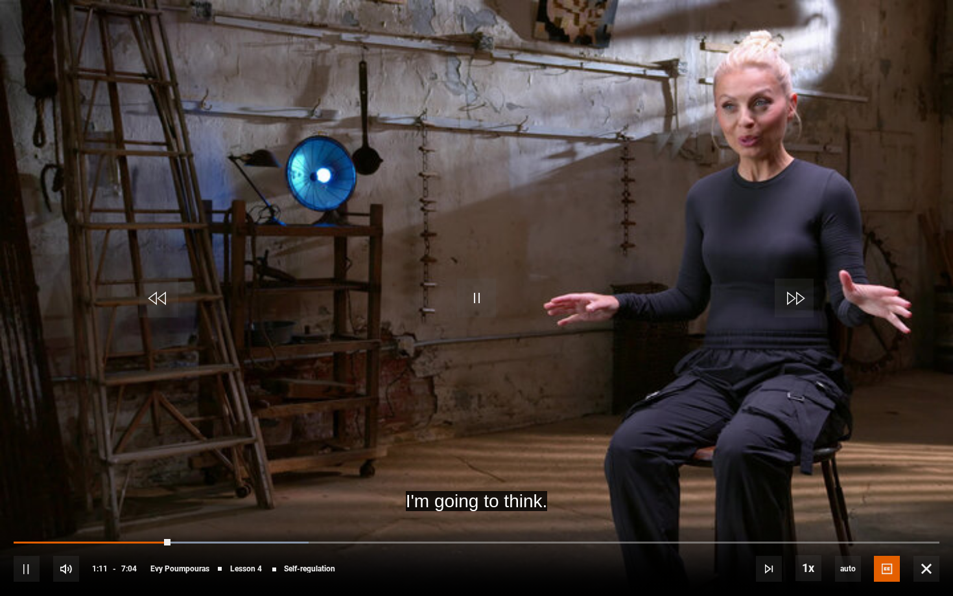
click at [29, 462] on div "10s Skip Back 10 seconds Pause 10s Skip Forward 10 seconds Loaded : 31.87% 0:13…" at bounding box center [476, 561] width 953 height 72
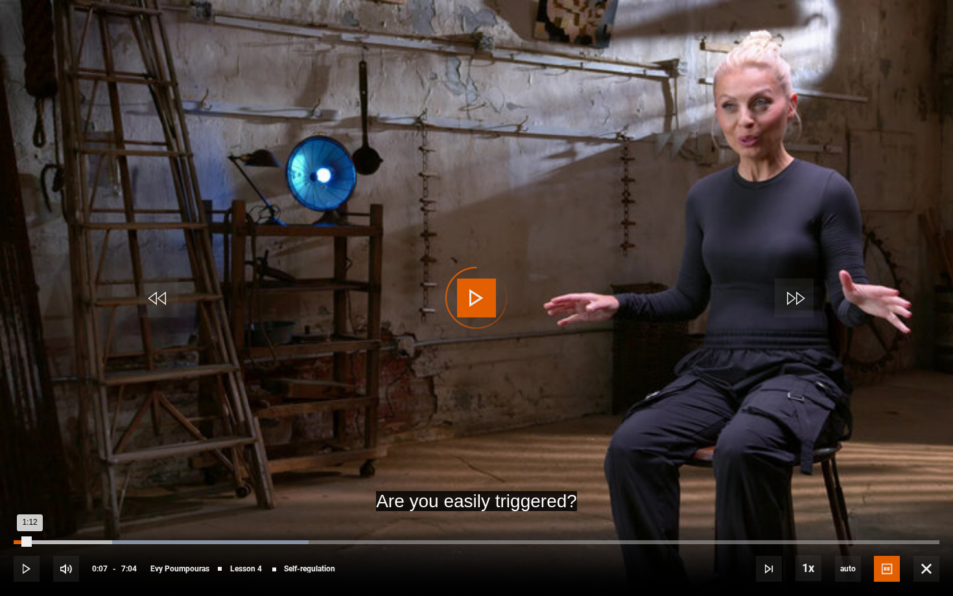
click at [29, 462] on div "Loaded : 31.87% 0:07 1:12" at bounding box center [477, 543] width 926 height 4
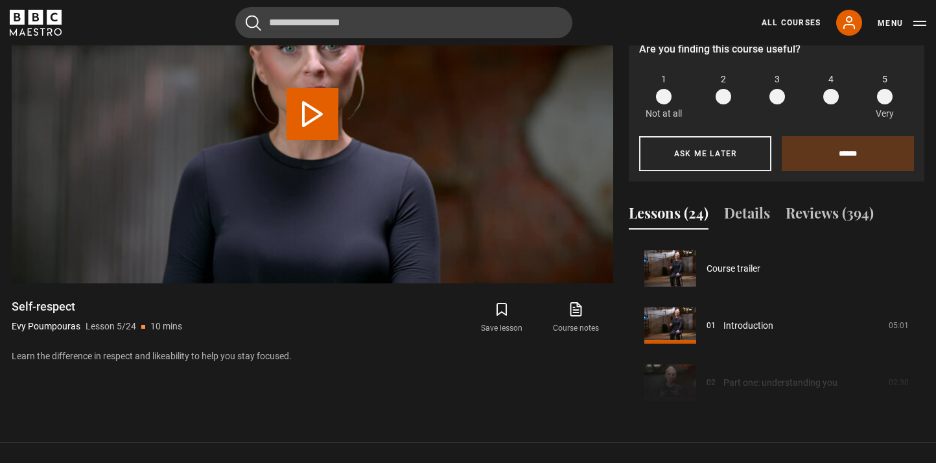
scroll to position [228, 0]
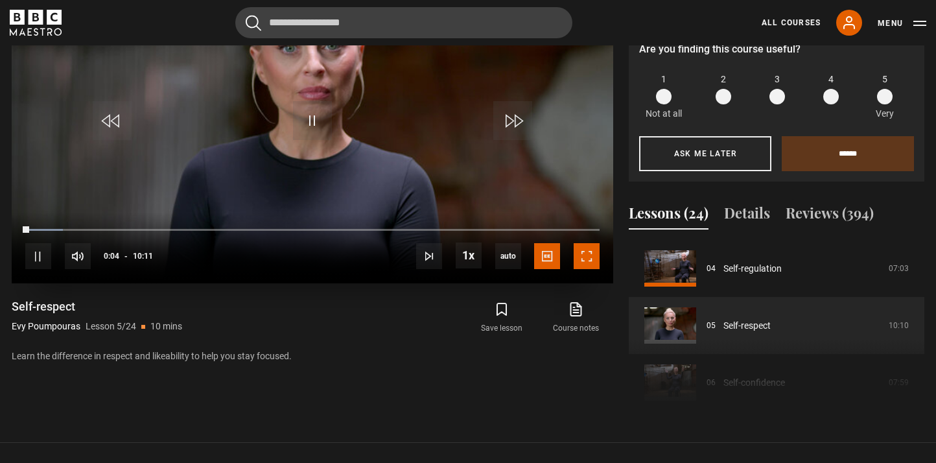
click at [585, 262] on span "Video Player" at bounding box center [587, 256] width 26 height 26
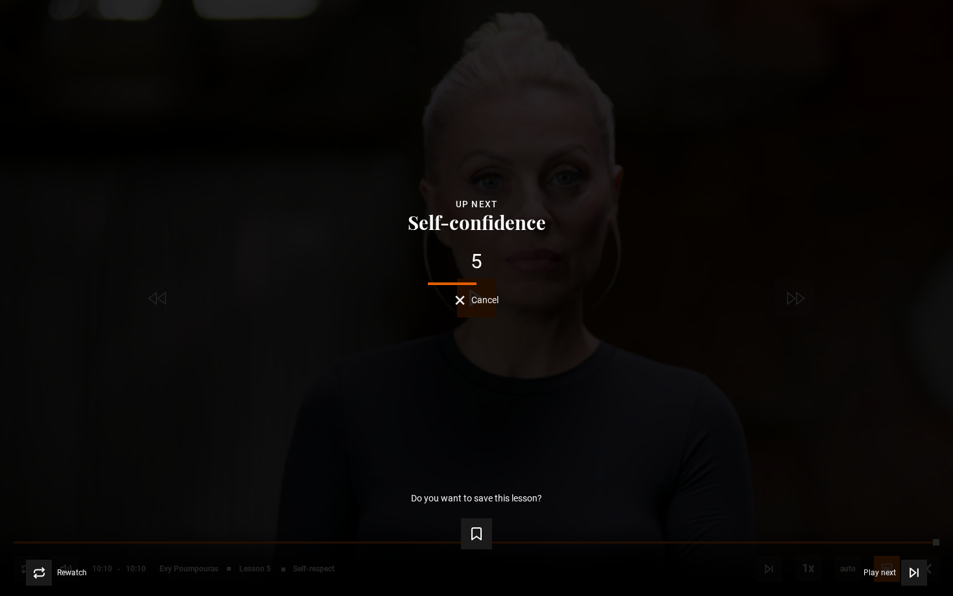
click at [472, 300] on span "Cancel" at bounding box center [484, 300] width 27 height 9
